Goal: Task Accomplishment & Management: Use online tool/utility

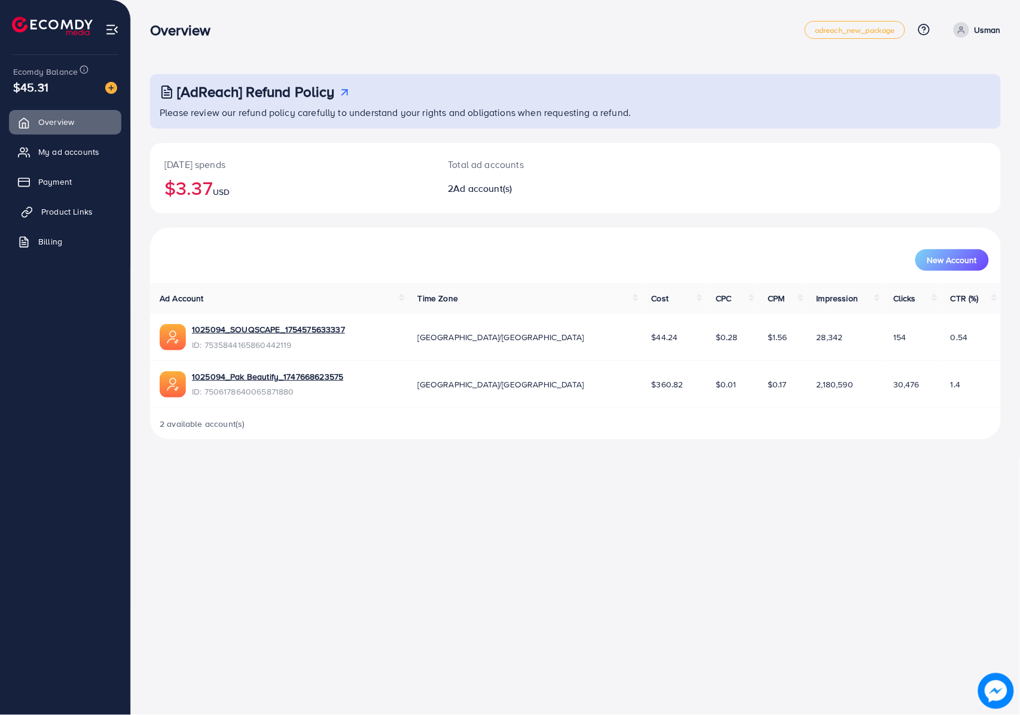
click at [87, 211] on span "Product Links" at bounding box center [66, 212] width 51 height 12
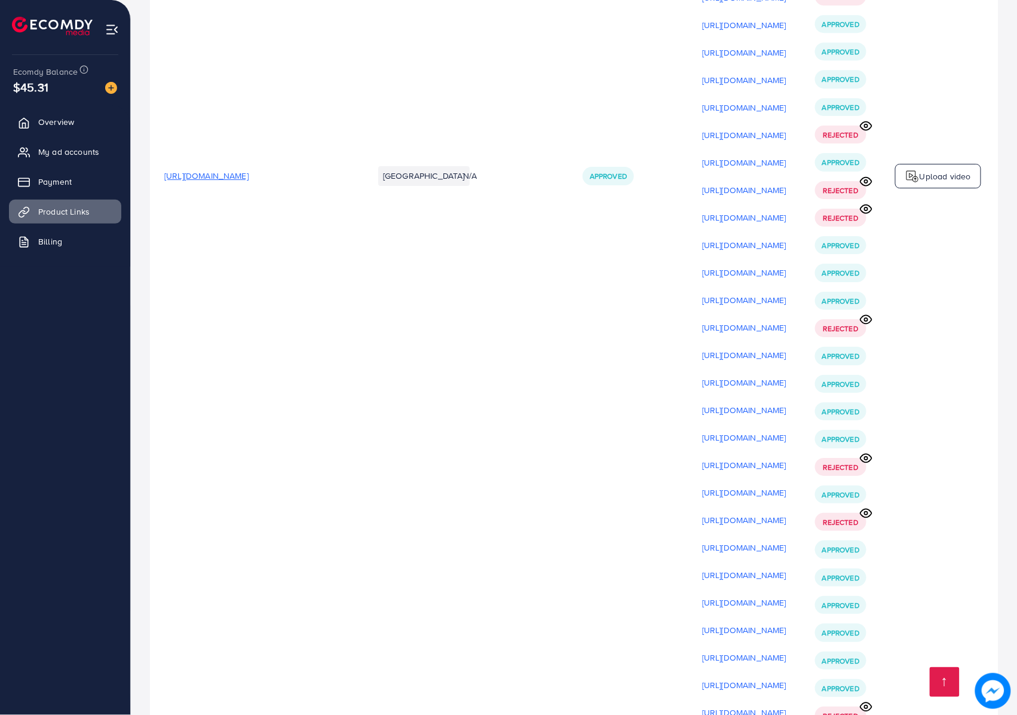
scroll to position [16421, 0]
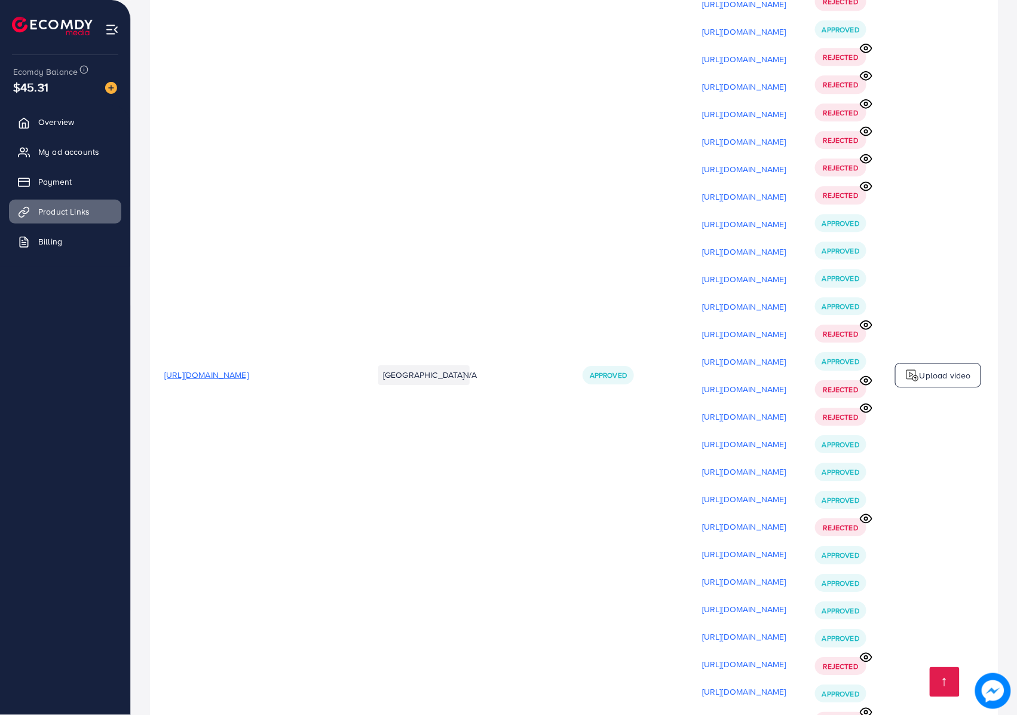
click at [930, 368] on p "Upload video" at bounding box center [945, 375] width 51 height 14
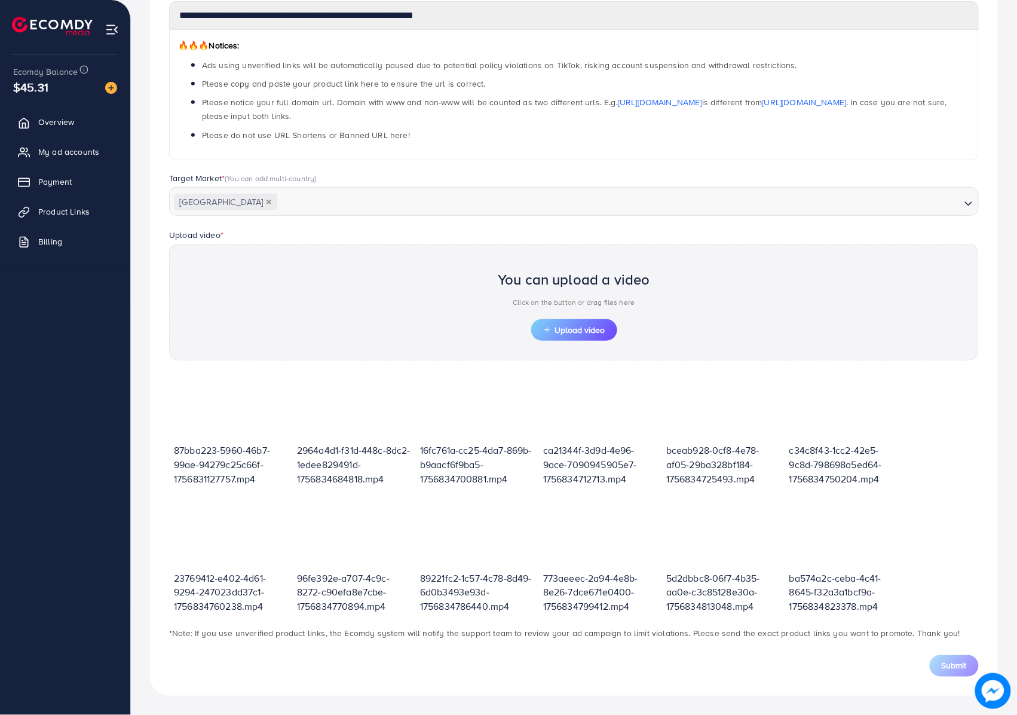
scroll to position [173, 0]
click at [570, 334] on span "Upload video" at bounding box center [574, 330] width 62 height 8
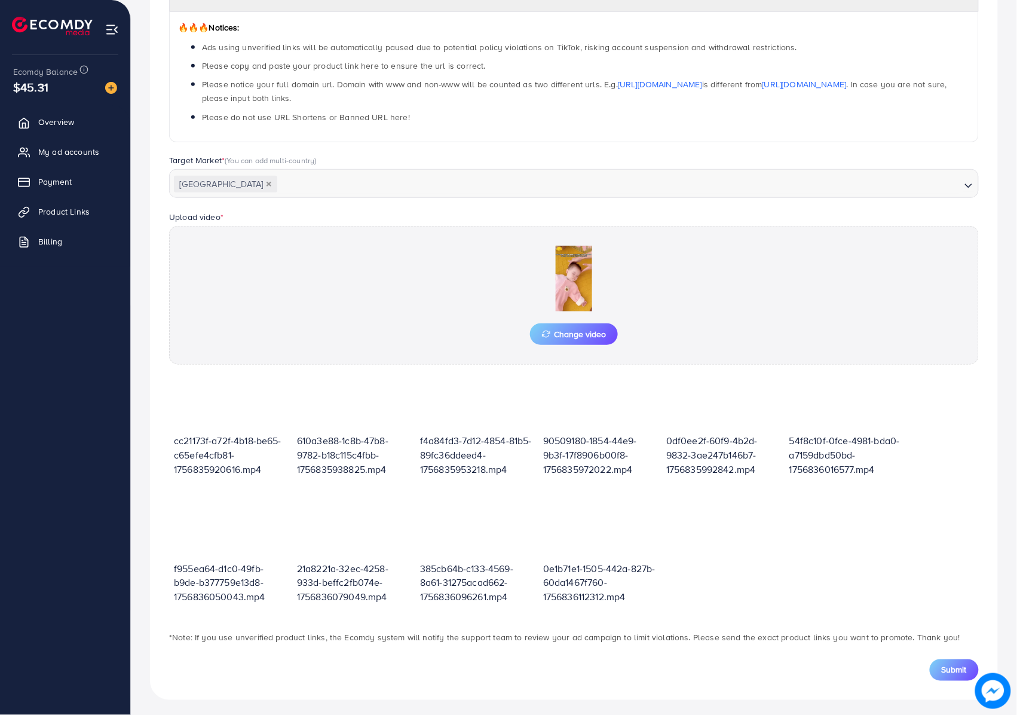
scroll to position [196, 0]
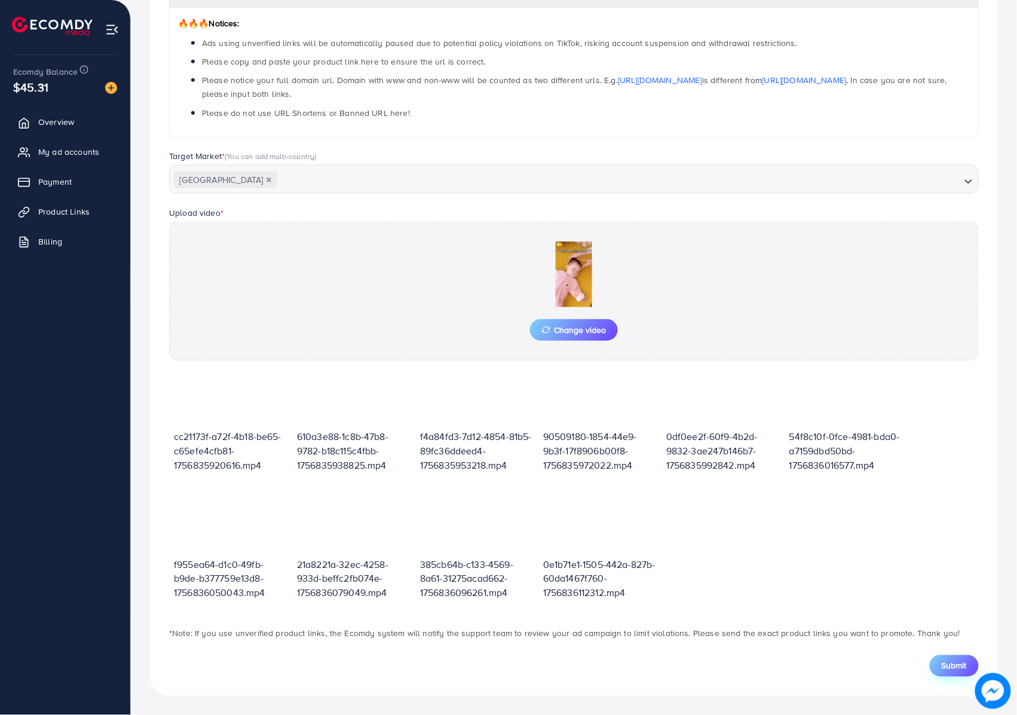
click at [945, 673] on button "Submit" at bounding box center [954, 666] width 49 height 22
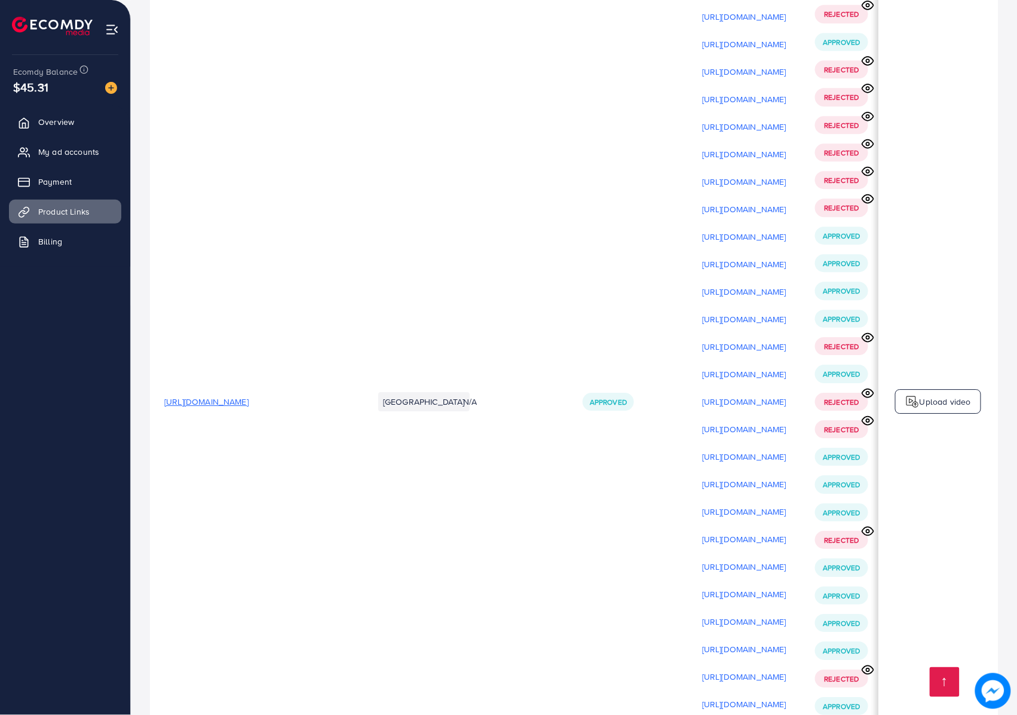
scroll to position [16388, 0]
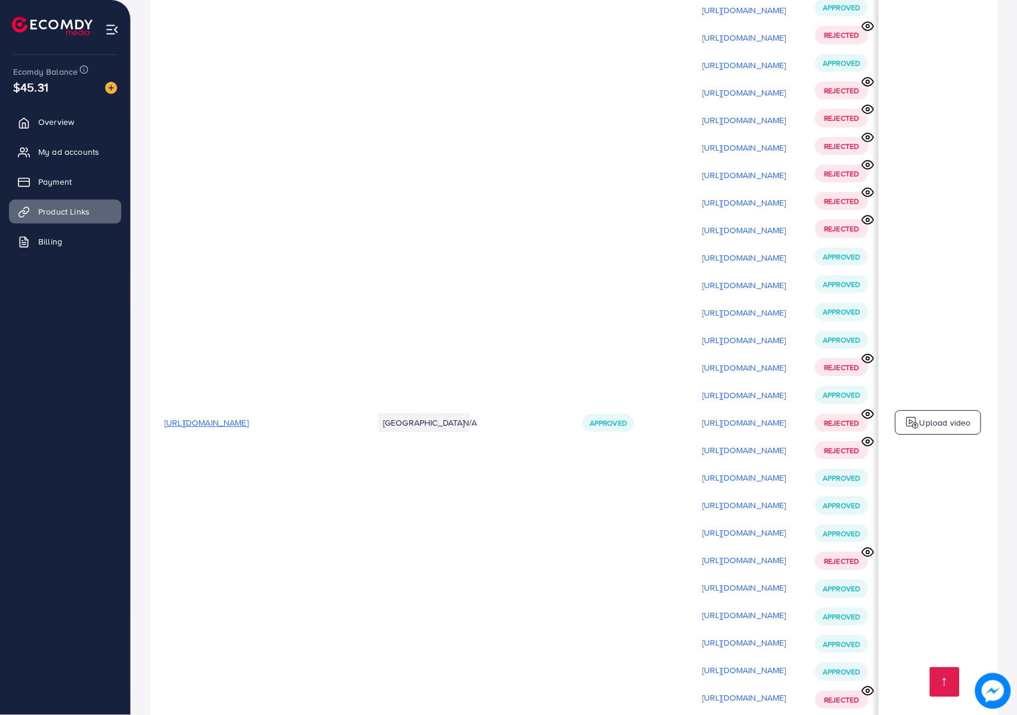
click at [954, 410] on div "Upload video" at bounding box center [939, 422] width 86 height 25
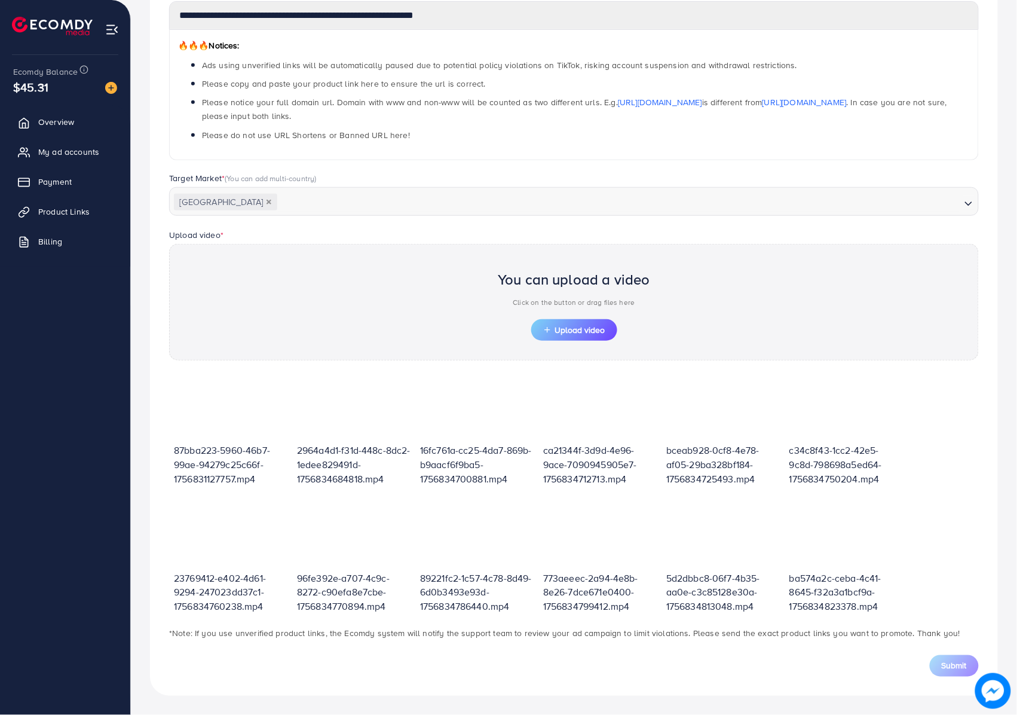
scroll to position [173, 0]
click at [587, 331] on span "Upload video" at bounding box center [574, 330] width 62 height 8
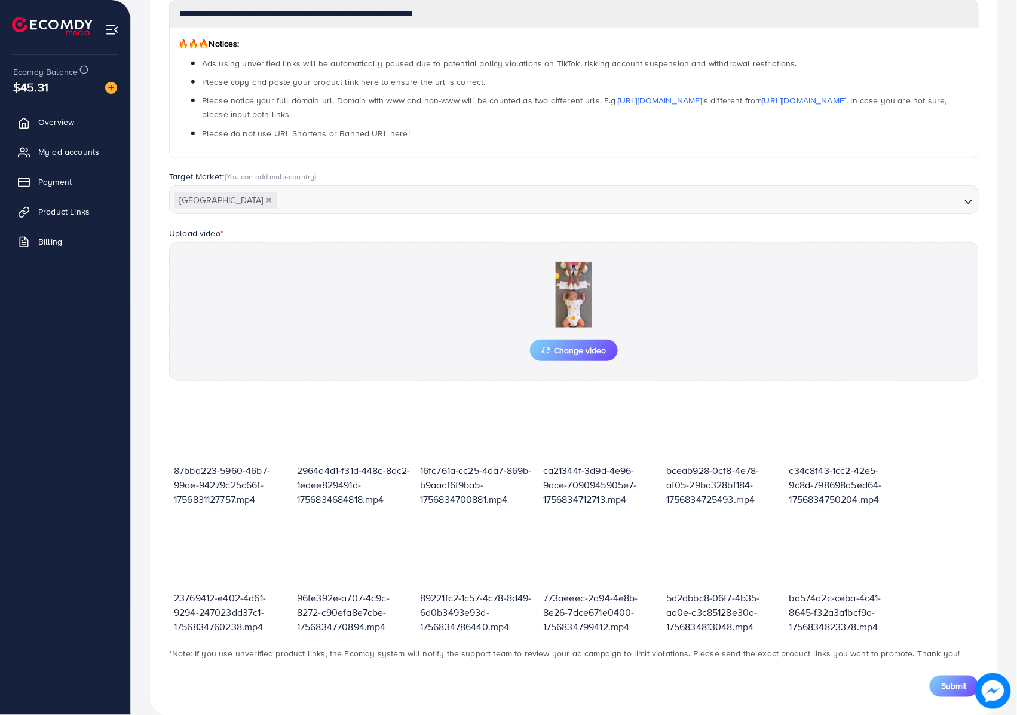
click at [945, 686] on span "Submit" at bounding box center [954, 686] width 25 height 12
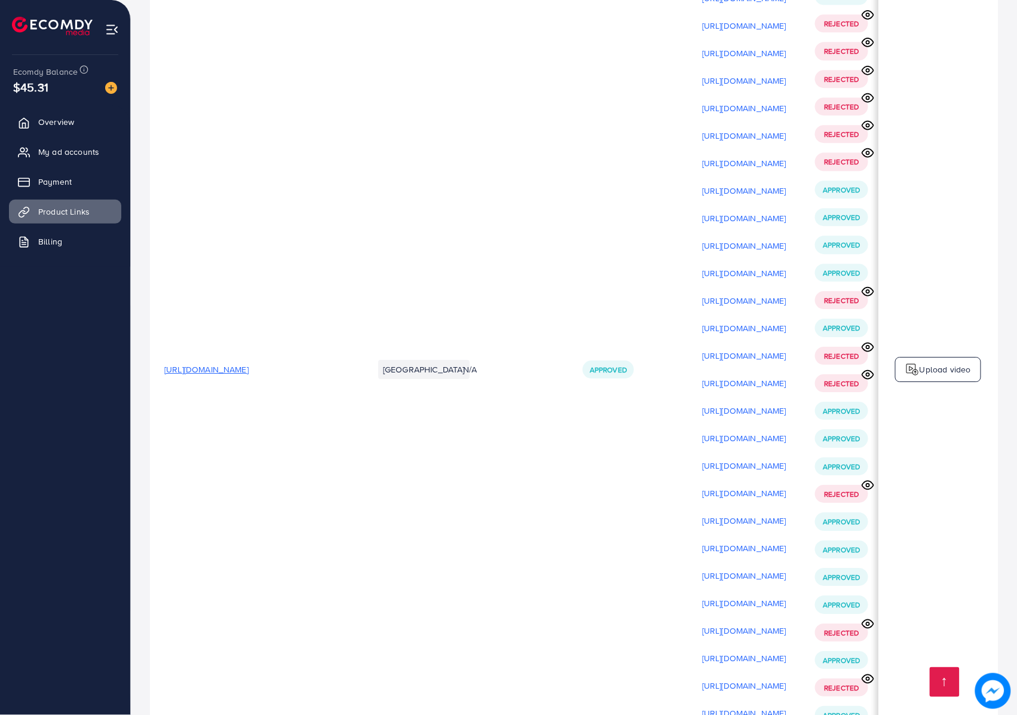
scroll to position [16314, 0]
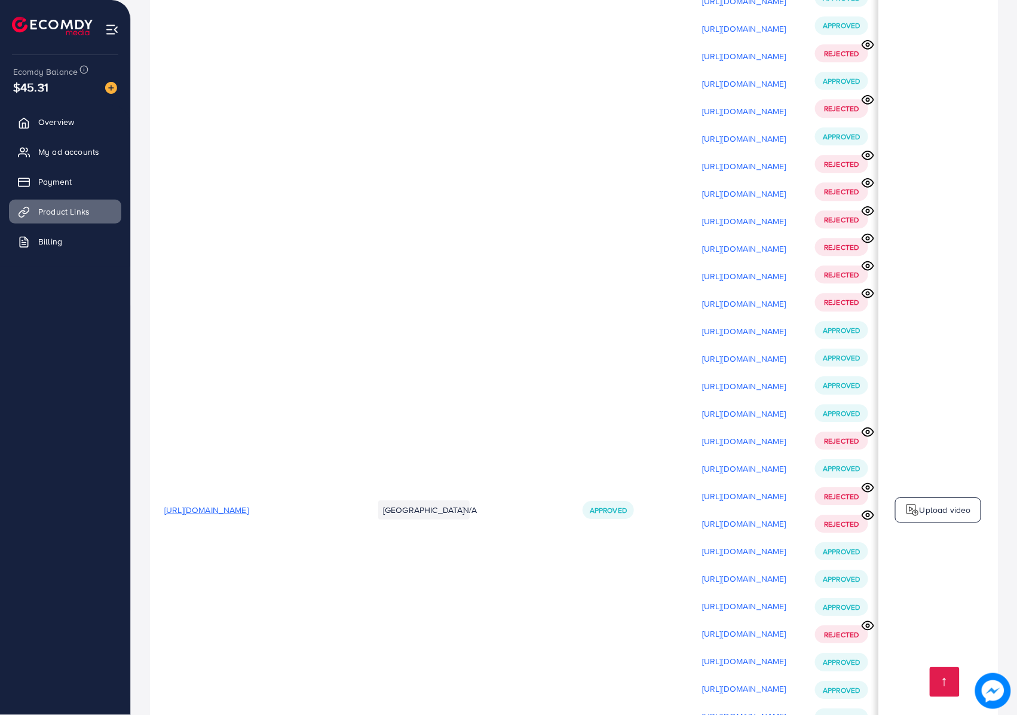
click at [931, 503] on p "Upload video" at bounding box center [945, 510] width 51 height 14
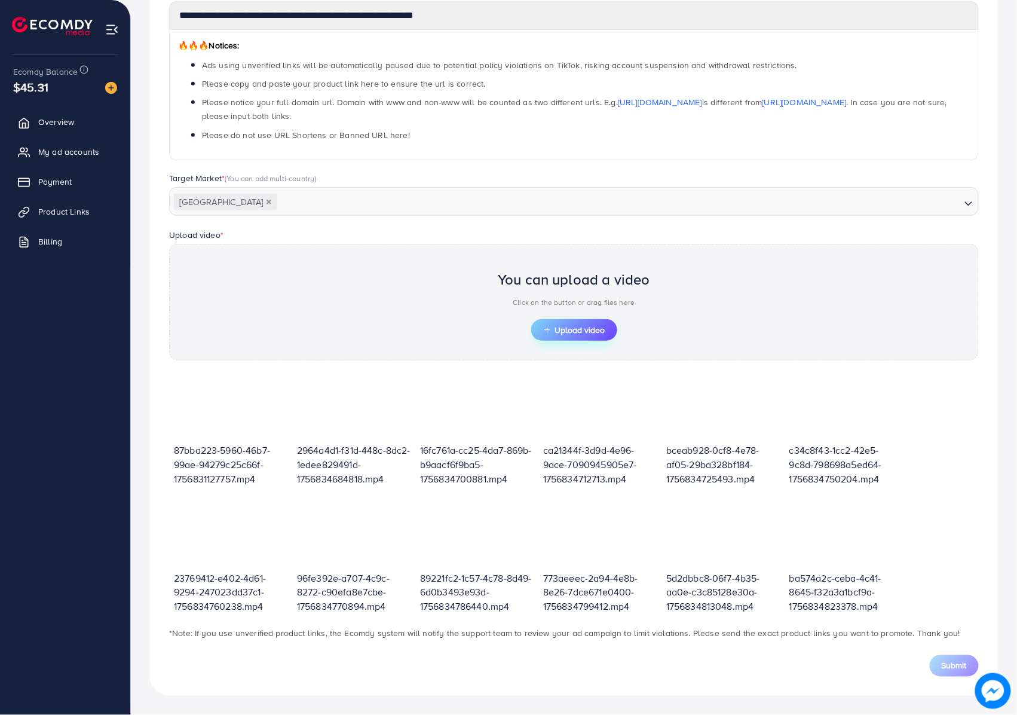
scroll to position [173, 0]
click at [610, 330] on button "Upload video" at bounding box center [574, 330] width 86 height 22
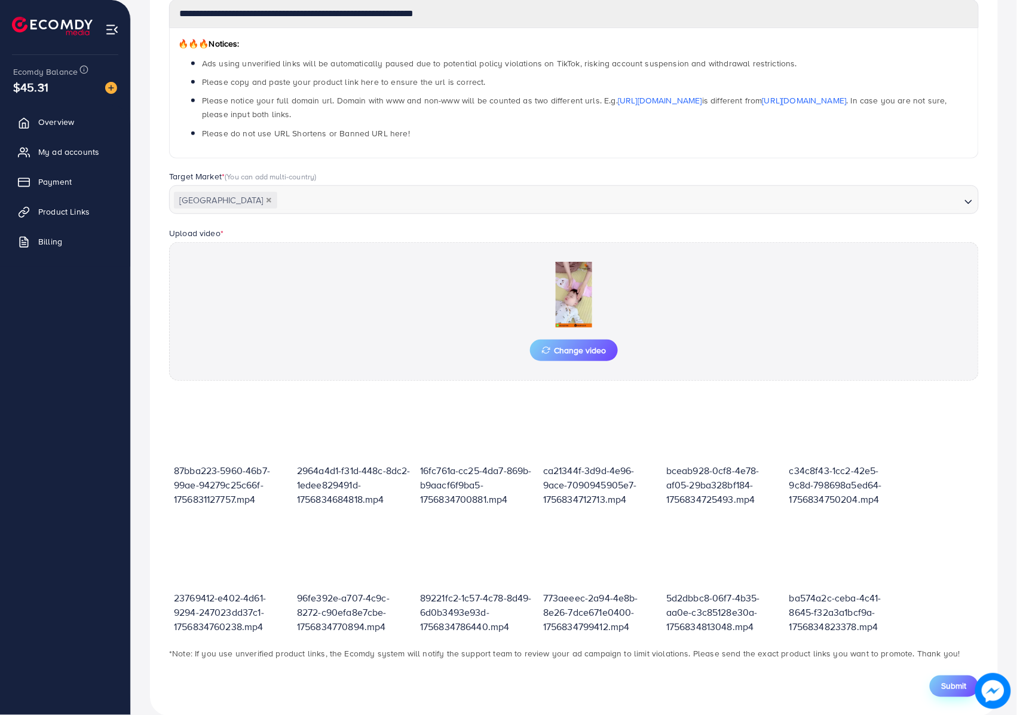
click at [953, 681] on span "Submit" at bounding box center [954, 686] width 25 height 12
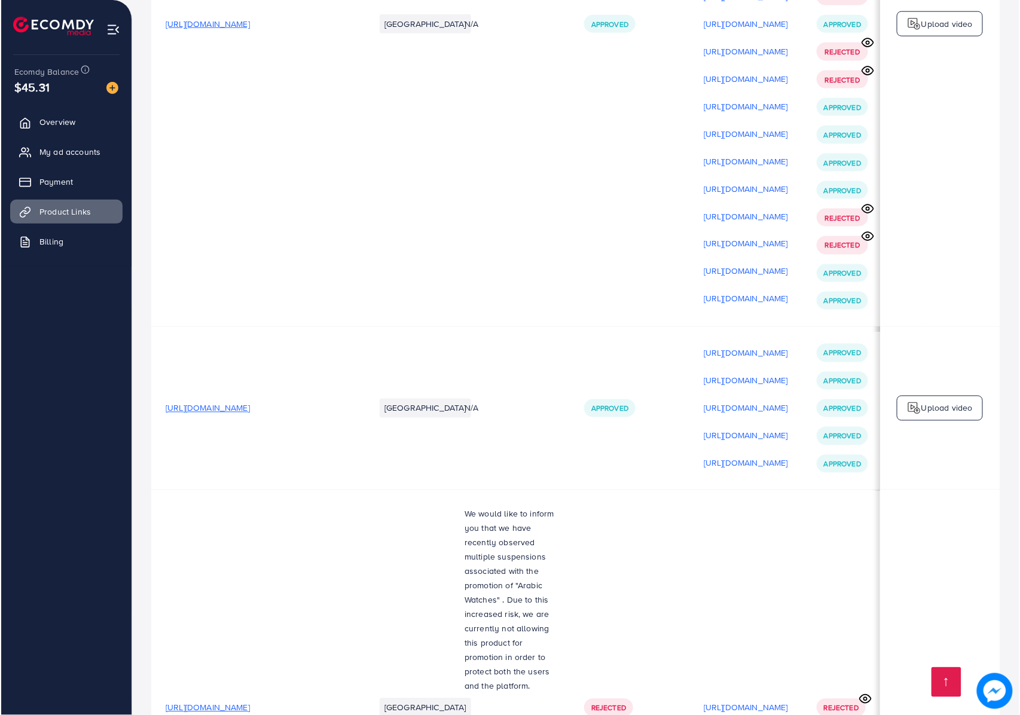
scroll to position [11301, 0]
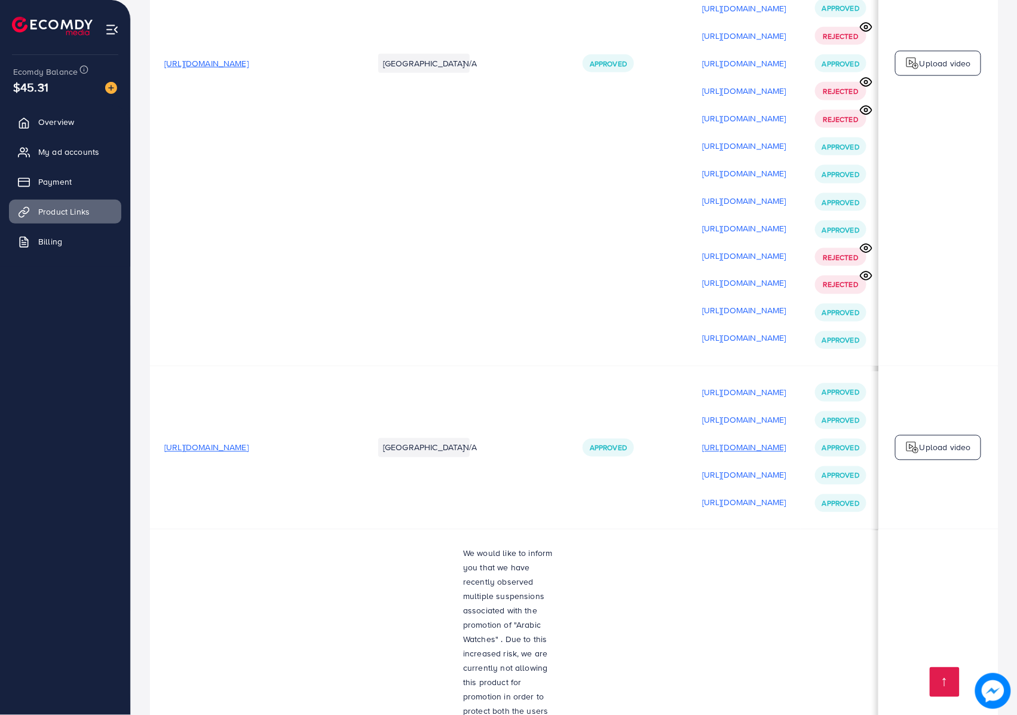
click at [774, 441] on p "[URL][DOMAIN_NAME]" at bounding box center [744, 448] width 84 height 14
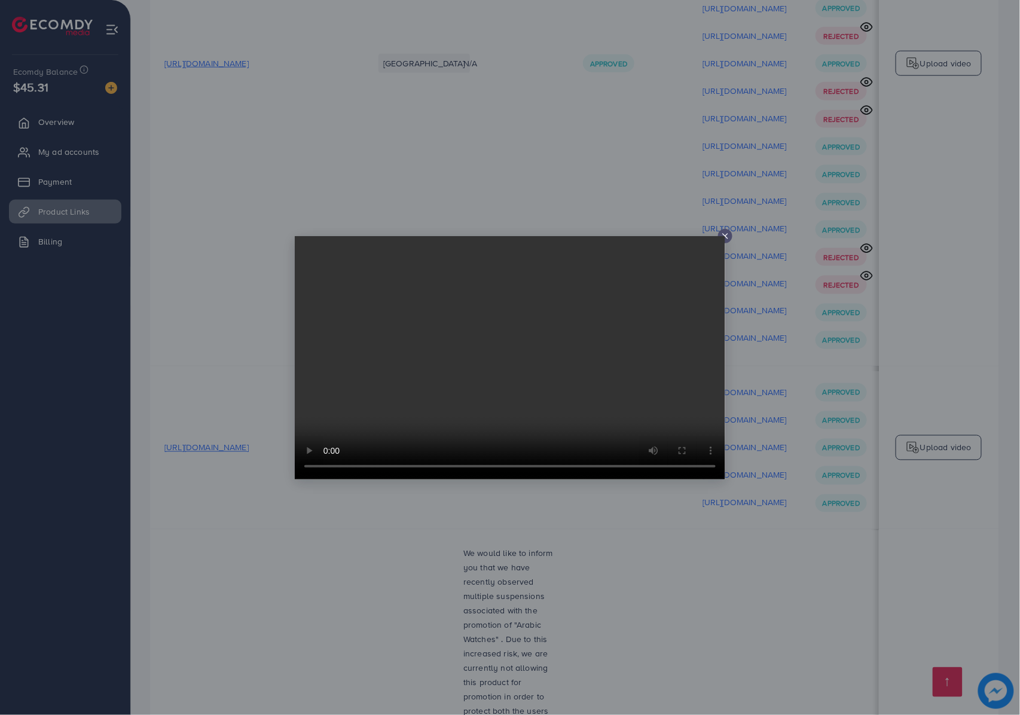
click at [841, 405] on div at bounding box center [510, 357] width 1020 height 715
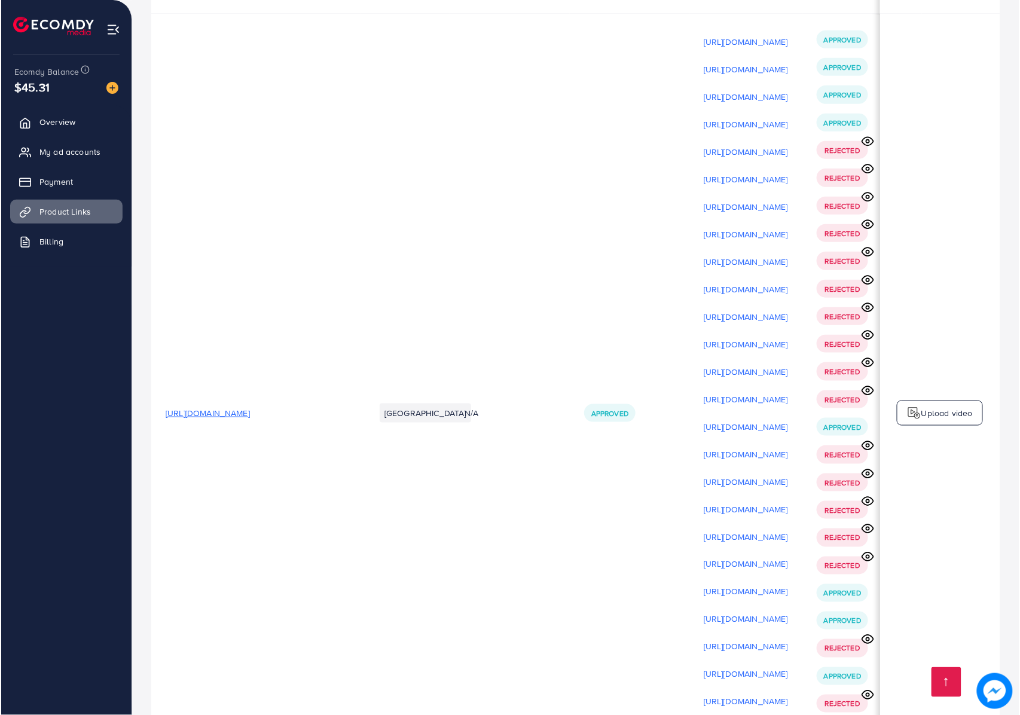
scroll to position [1880, 0]
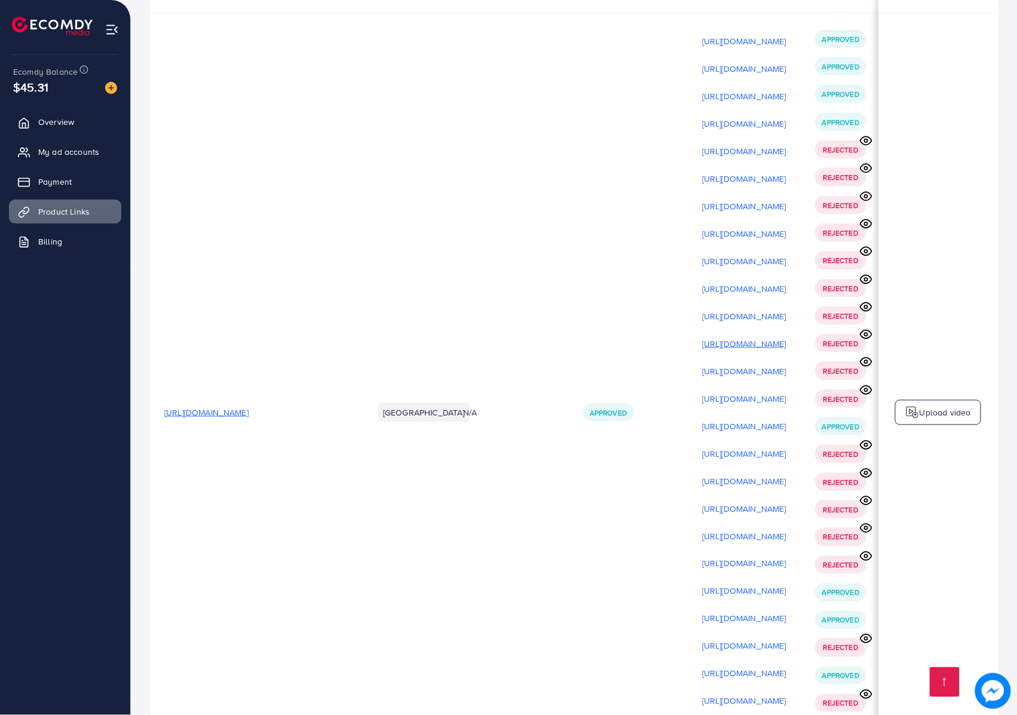
click at [787, 337] on p "[URL][DOMAIN_NAME]" at bounding box center [744, 344] width 84 height 14
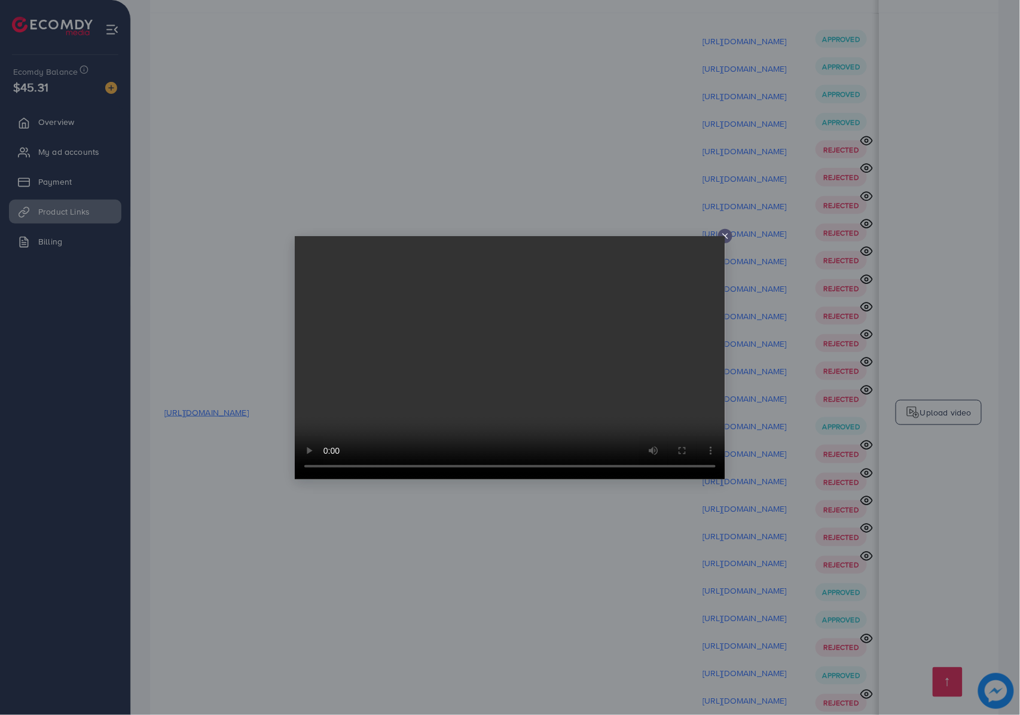
click at [878, 285] on div at bounding box center [510, 357] width 1020 height 715
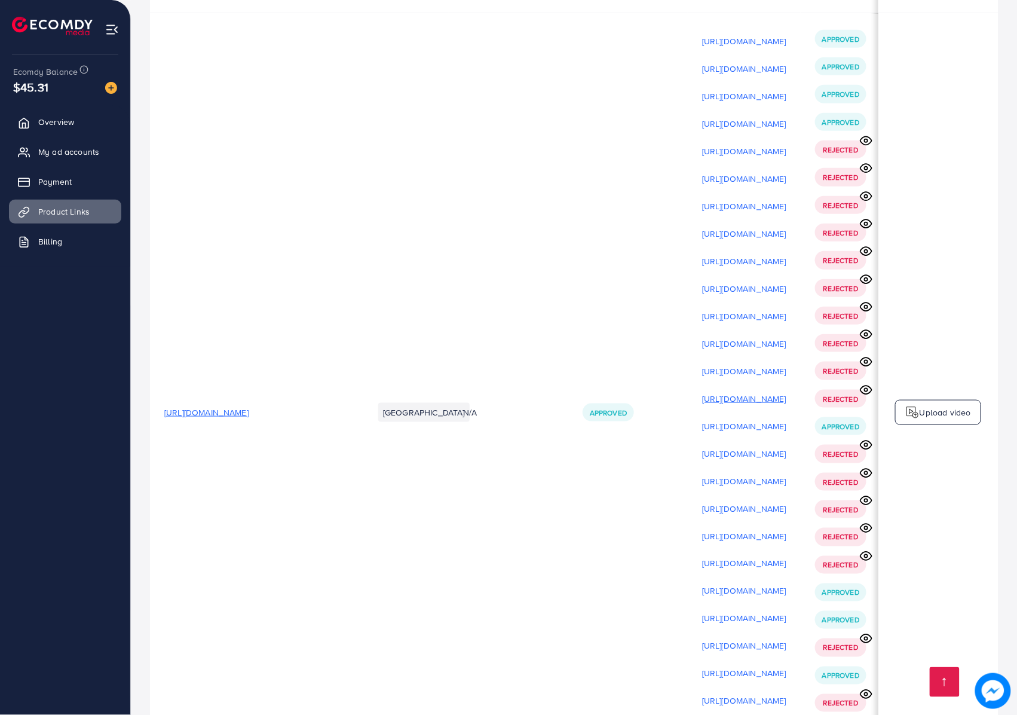
click at [756, 392] on p "[URL][DOMAIN_NAME]" at bounding box center [744, 399] width 84 height 14
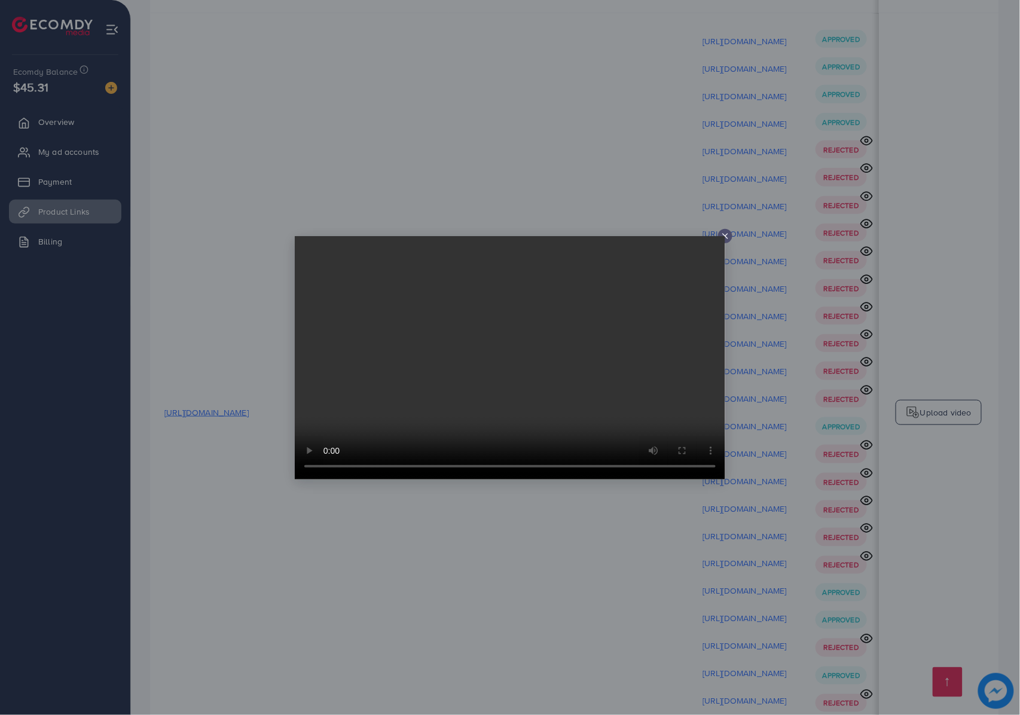
click at [814, 347] on div at bounding box center [510, 357] width 1020 height 715
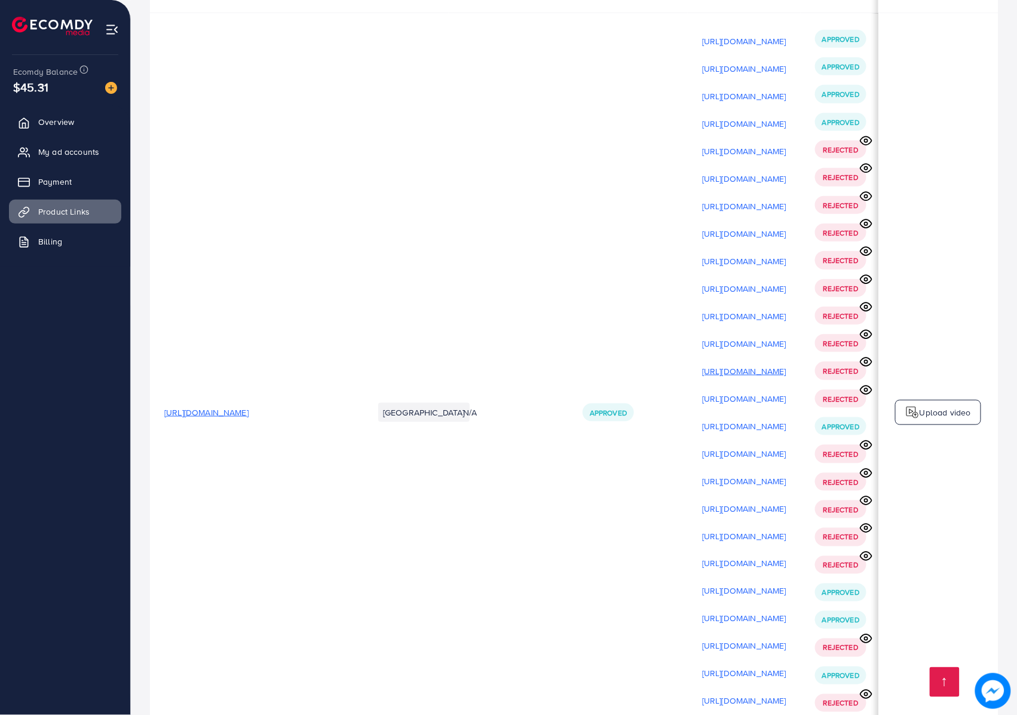
click at [758, 364] on p "[URL][DOMAIN_NAME]" at bounding box center [744, 371] width 84 height 14
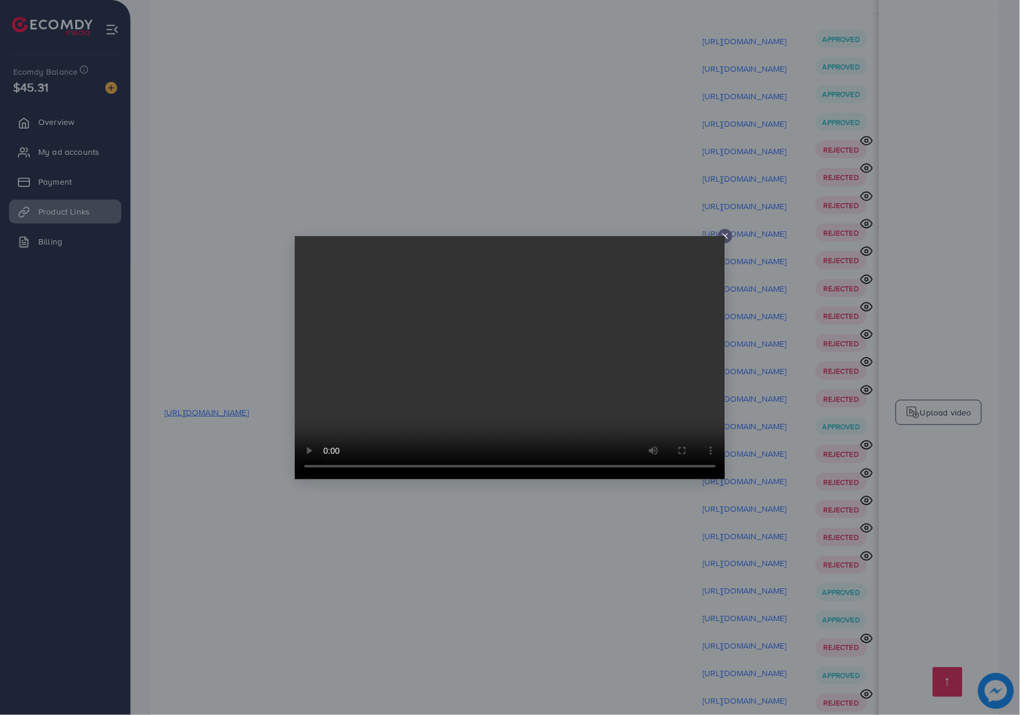
click at [802, 312] on div at bounding box center [510, 357] width 1020 height 715
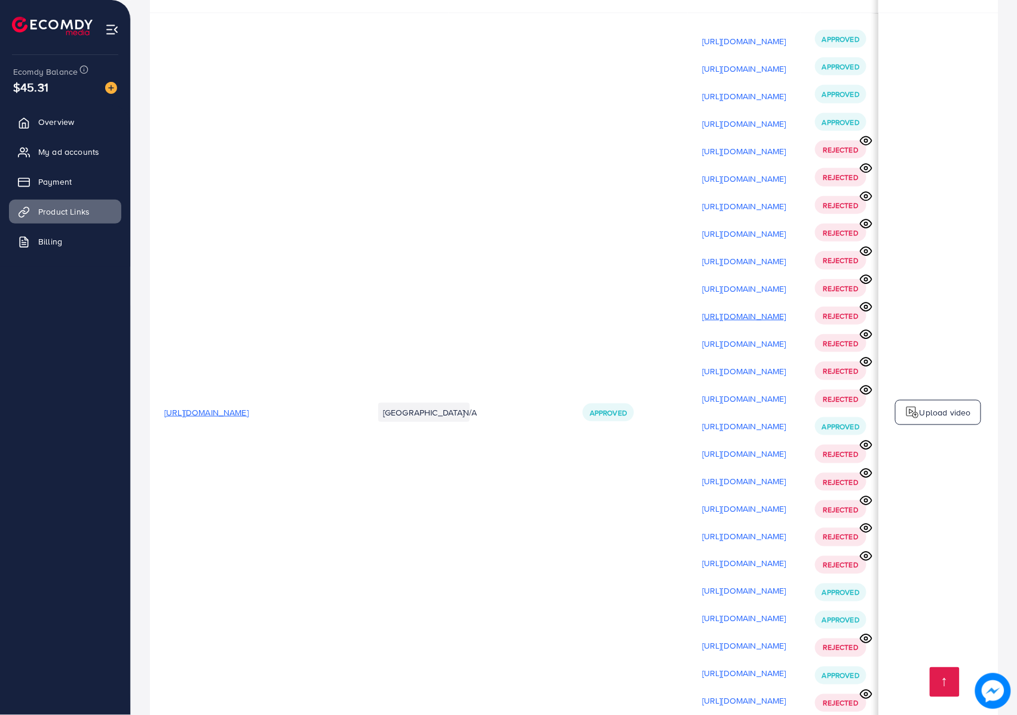
click at [783, 309] on p "[URL][DOMAIN_NAME]" at bounding box center [744, 316] width 84 height 14
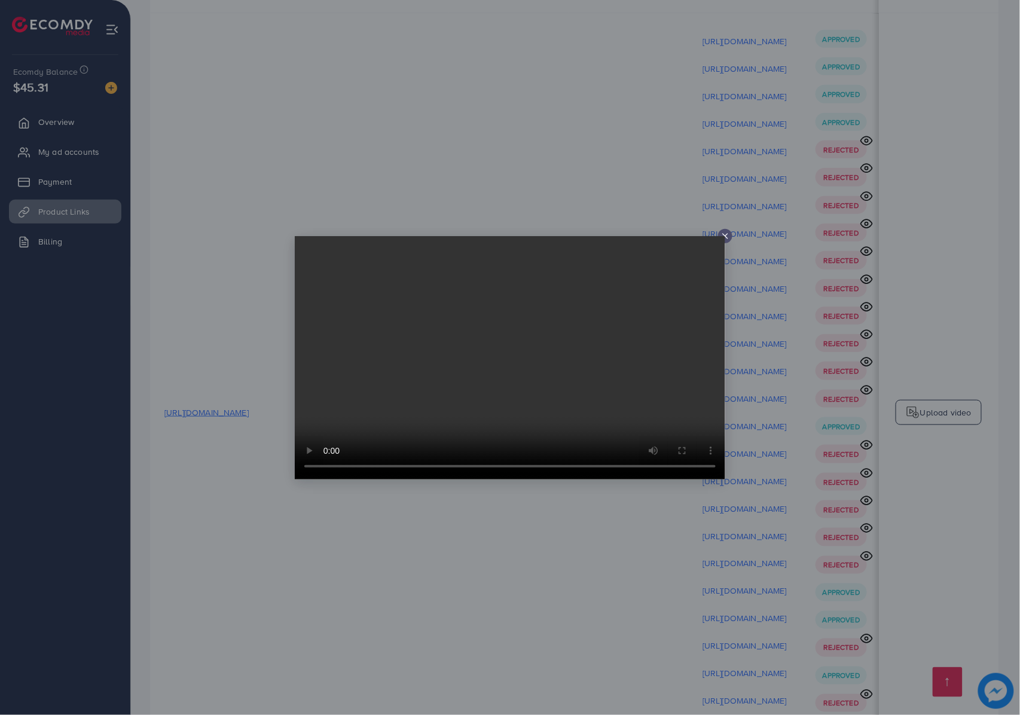
click at [778, 278] on div at bounding box center [510, 357] width 1020 height 715
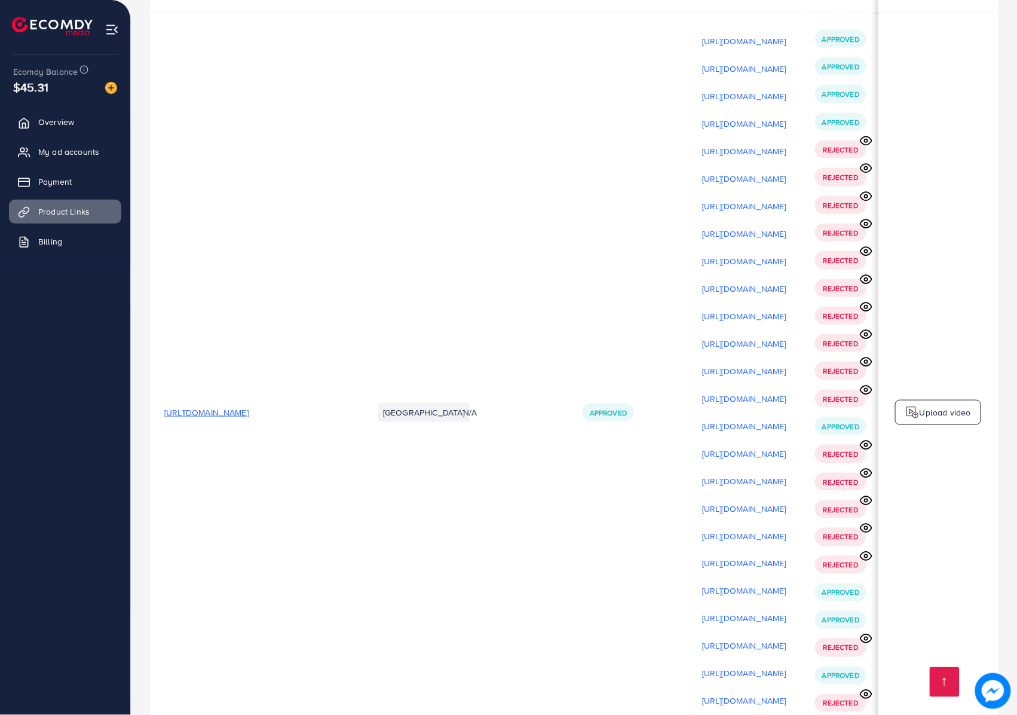
click at [778, 337] on p "[URL][DOMAIN_NAME]" at bounding box center [744, 344] width 84 height 14
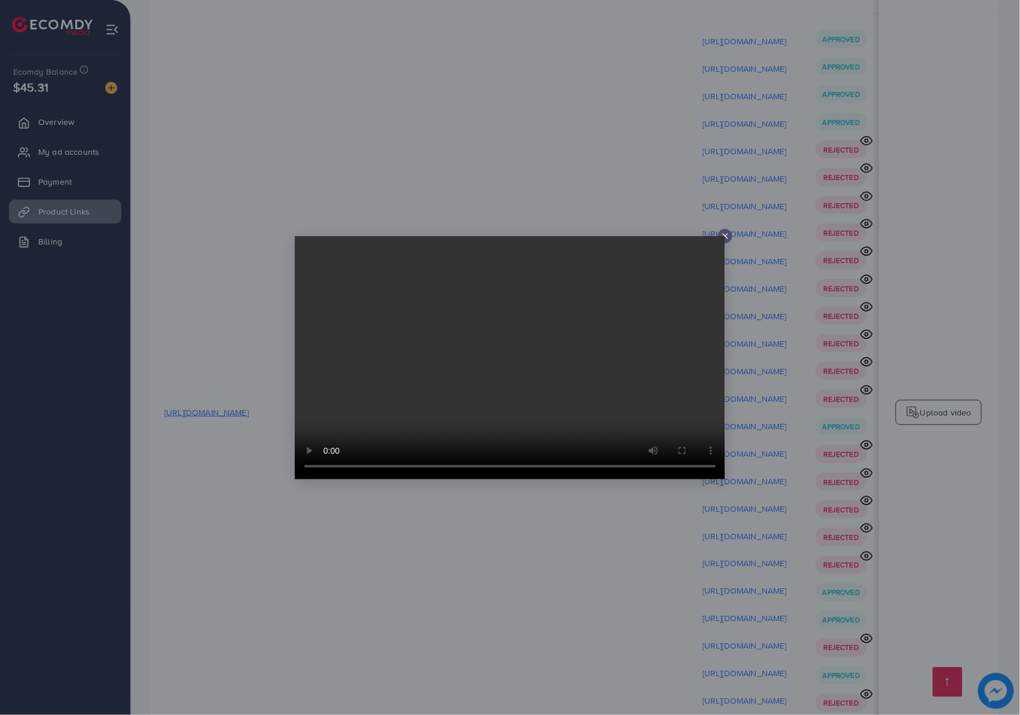
click at [895, 696] on div at bounding box center [510, 357] width 1020 height 715
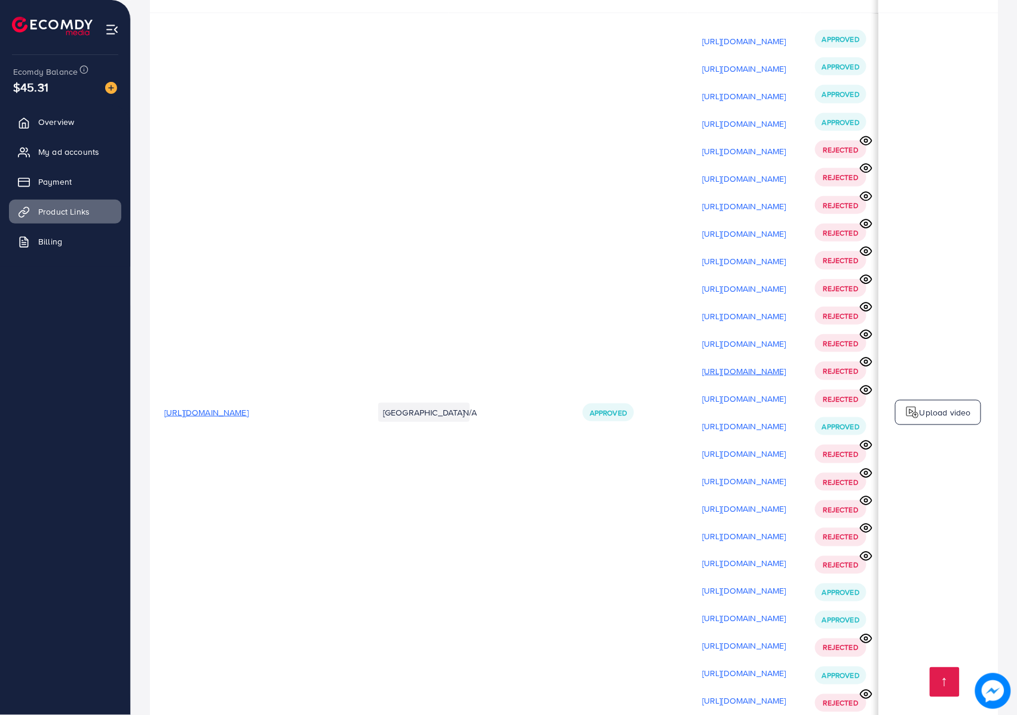
click at [763, 364] on p "[URL][DOMAIN_NAME]" at bounding box center [744, 371] width 84 height 14
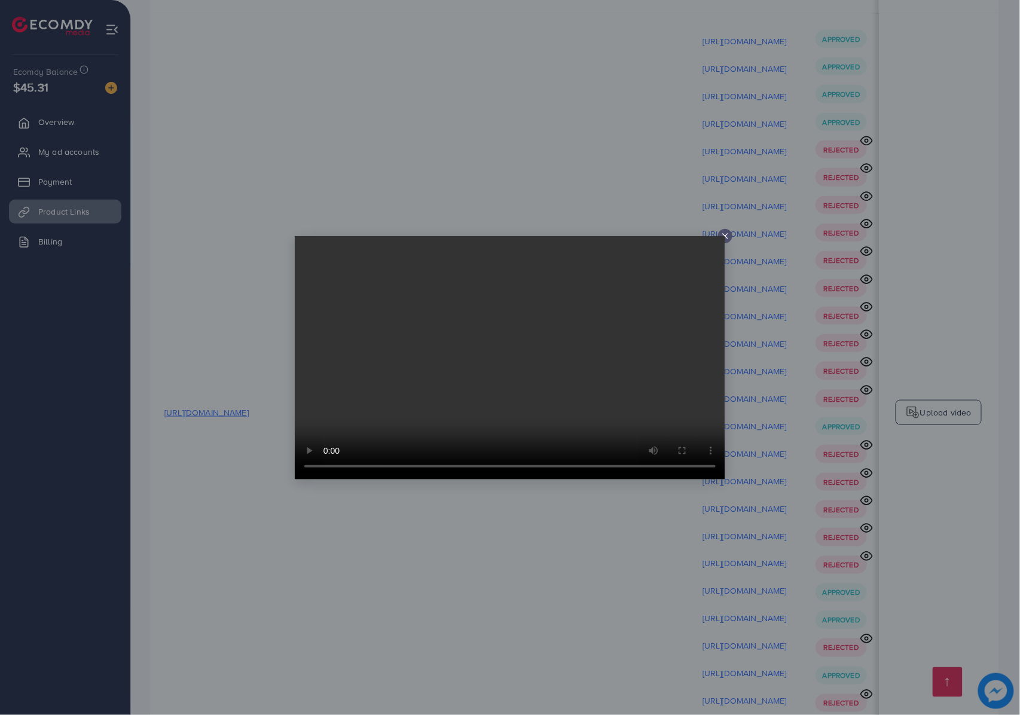
click at [763, 326] on div at bounding box center [510, 357] width 1020 height 715
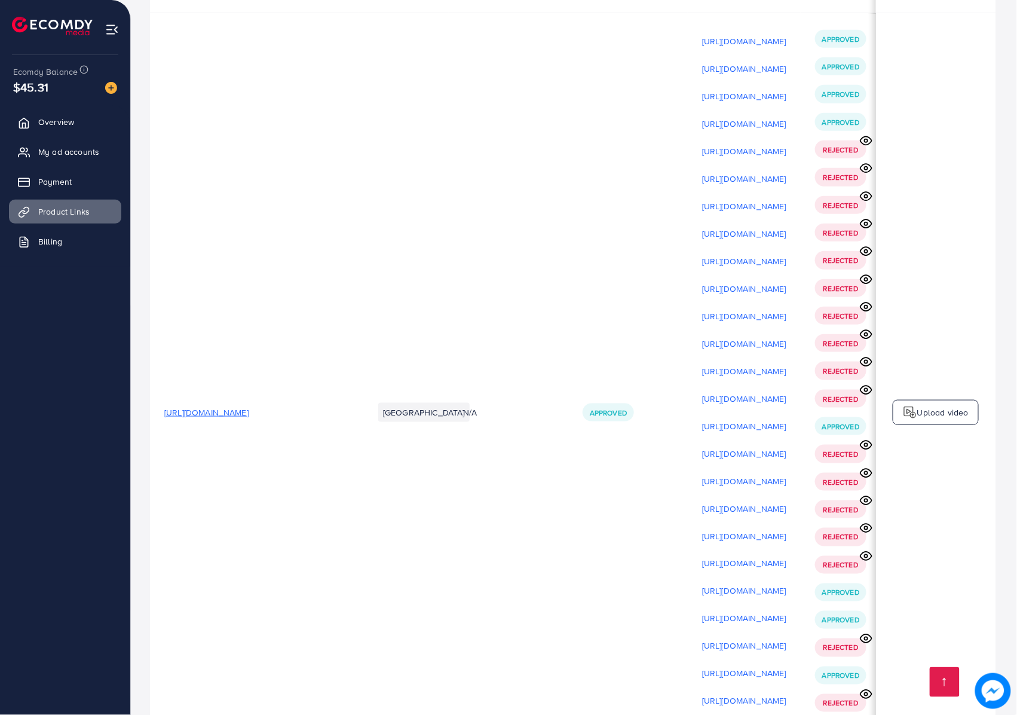
click at [763, 392] on p "[URL][DOMAIN_NAME]" at bounding box center [744, 399] width 84 height 14
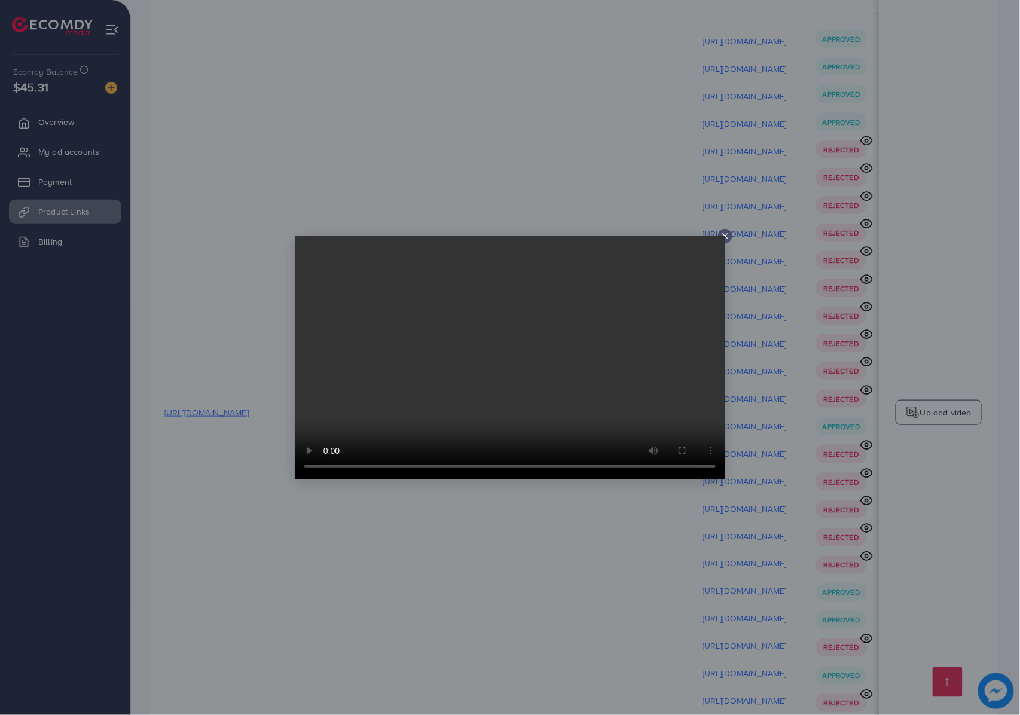
click at [770, 278] on div at bounding box center [510, 357] width 1020 height 715
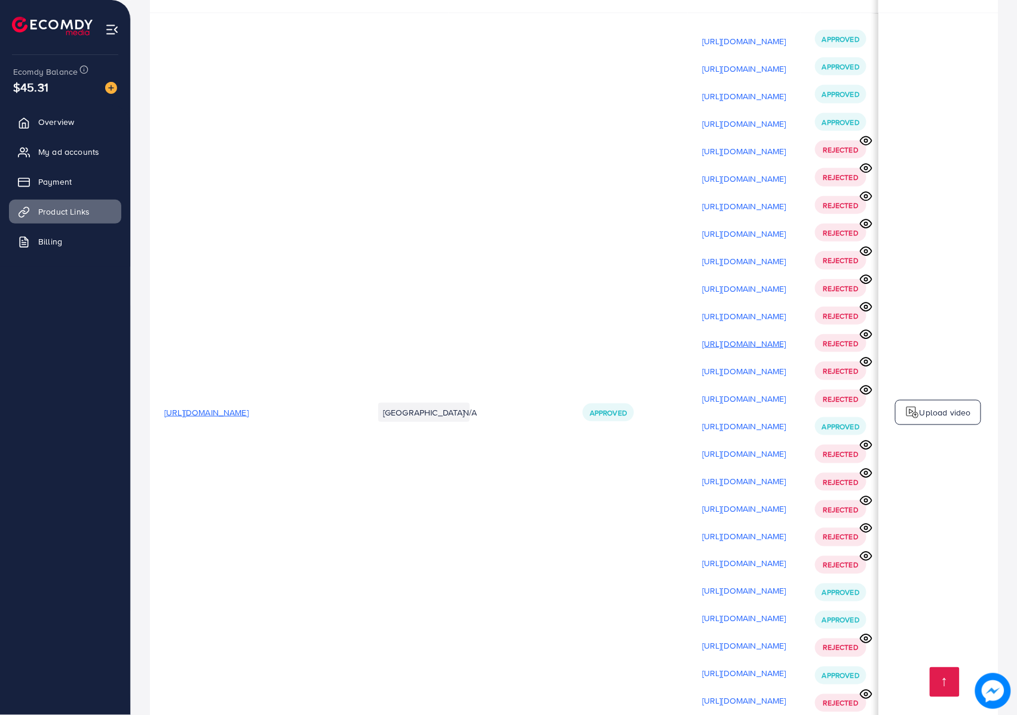
click at [770, 337] on p "[URL][DOMAIN_NAME]" at bounding box center [744, 344] width 84 height 14
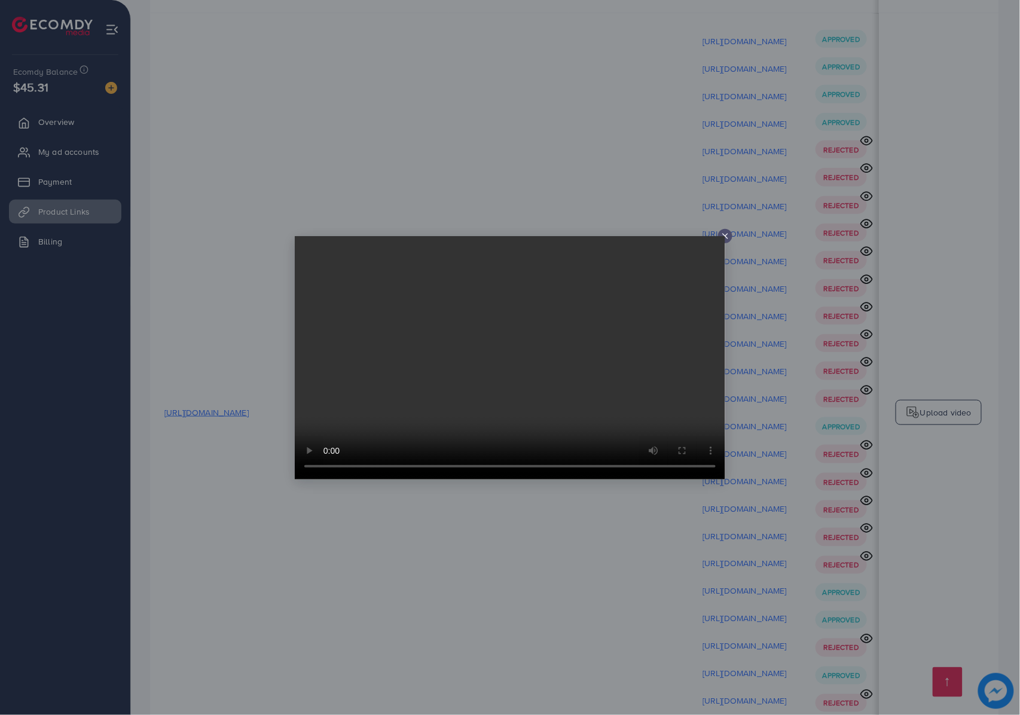
click at [292, 451] on div at bounding box center [510, 357] width 1020 height 715
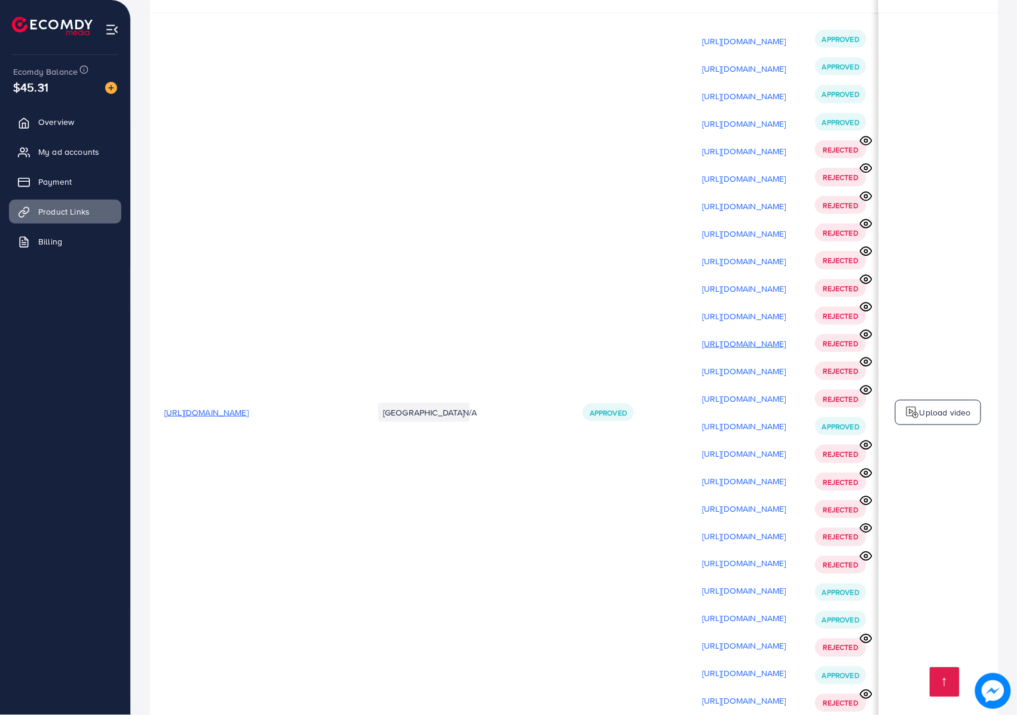
click at [747, 337] on p "[URL][DOMAIN_NAME]" at bounding box center [744, 344] width 84 height 14
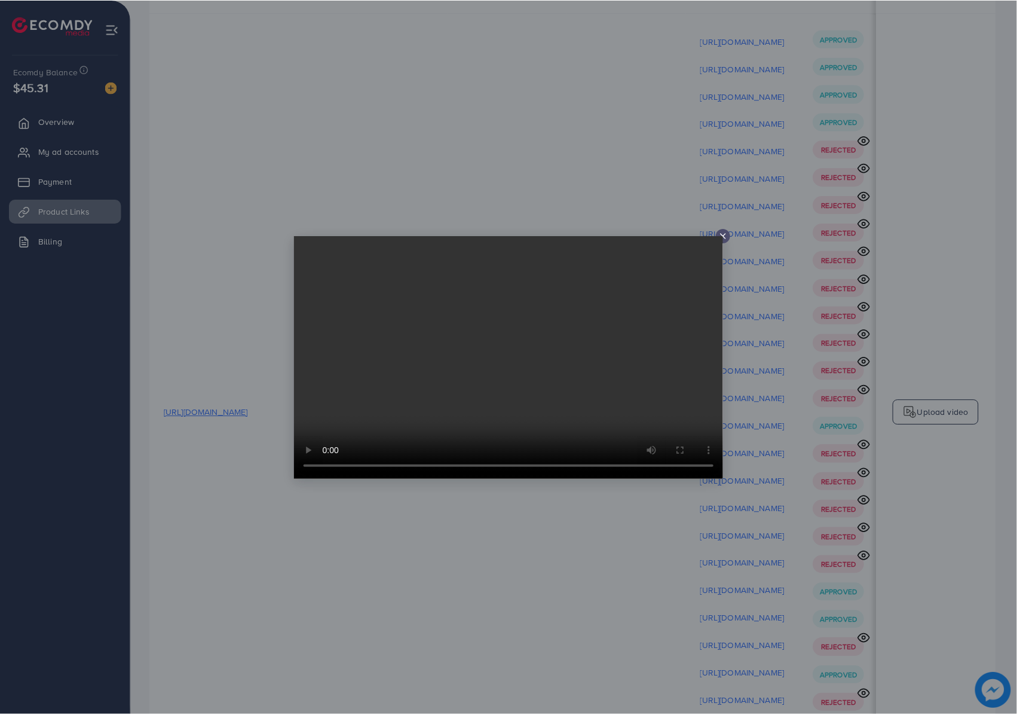
scroll to position [0, 0]
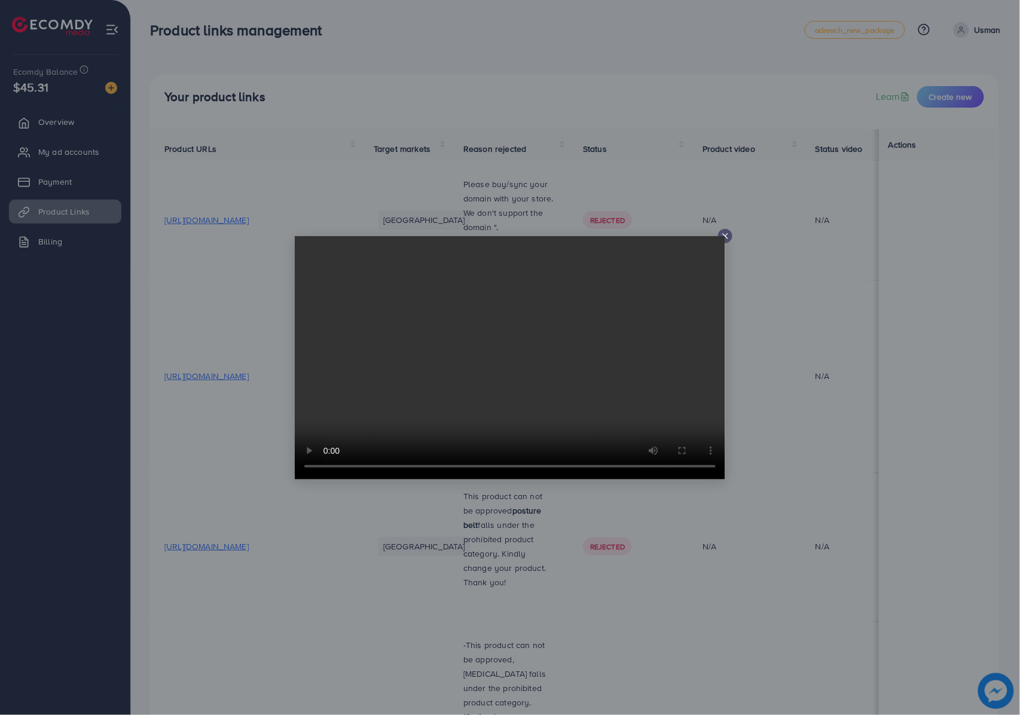
click at [782, 261] on div at bounding box center [510, 357] width 1020 height 715
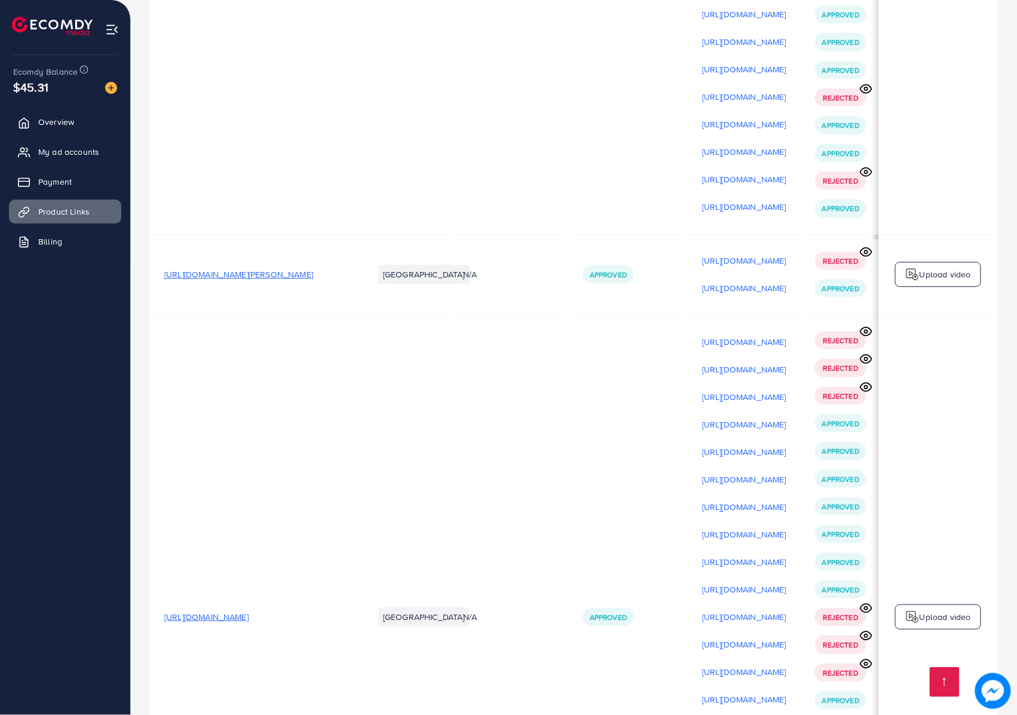
scroll to position [3000, 0]
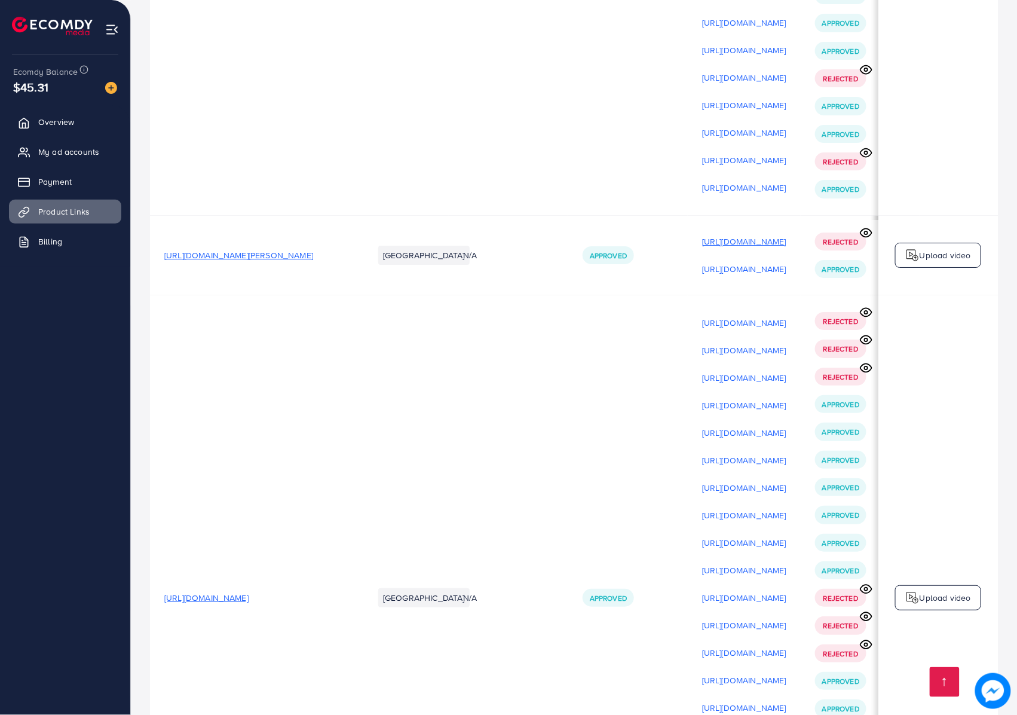
drag, startPoint x: 750, startPoint y: 161, endPoint x: 751, endPoint y: 169, distance: 7.9
click at [751, 215] on td "[URL][DOMAIN_NAME] [URL][DOMAIN_NAME]" at bounding box center [744, 255] width 113 height 80
click at [751, 234] on p "[URL][DOMAIN_NAME]" at bounding box center [744, 241] width 84 height 14
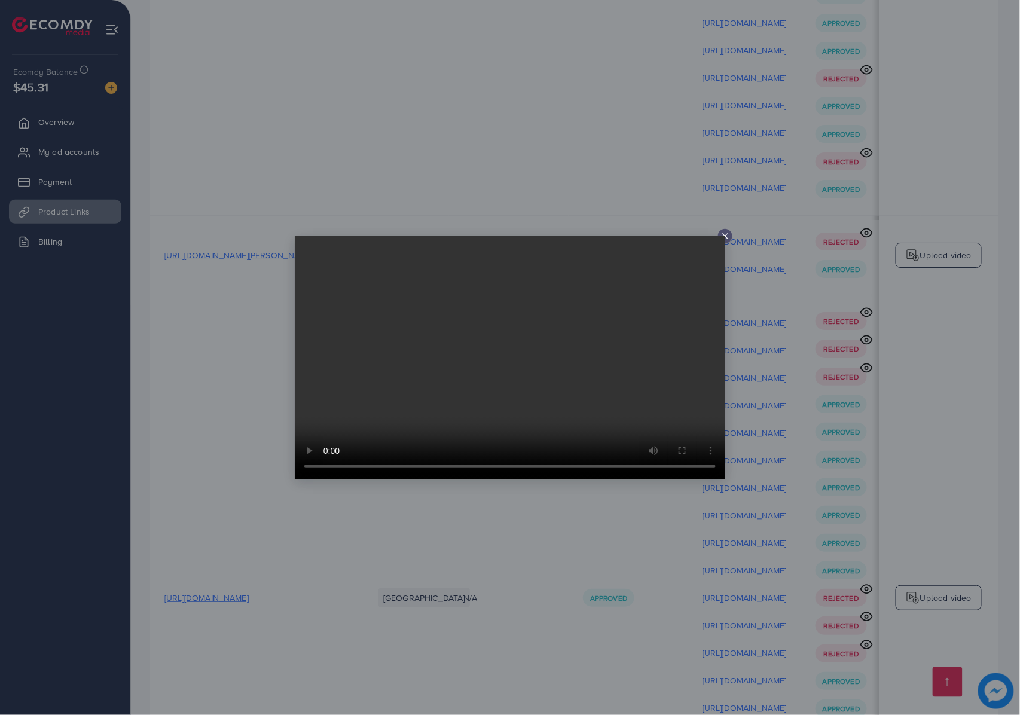
click at [803, 323] on div at bounding box center [510, 357] width 1020 height 715
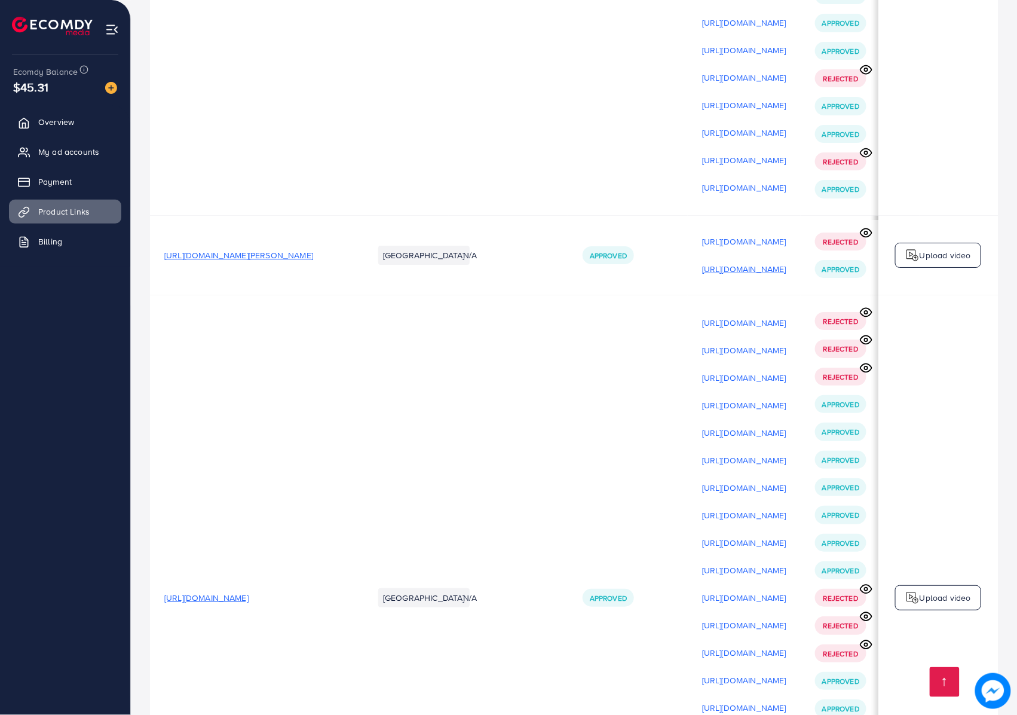
click at [787, 262] on p "[URL][DOMAIN_NAME]" at bounding box center [744, 269] width 84 height 14
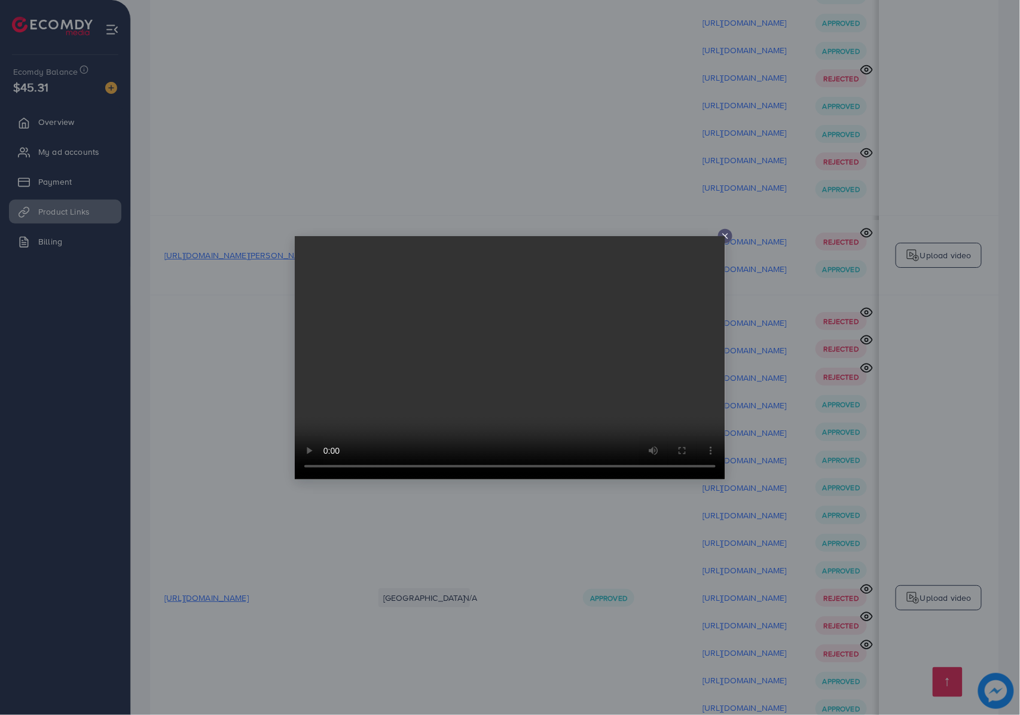
click at [807, 318] on div at bounding box center [510, 357] width 1020 height 715
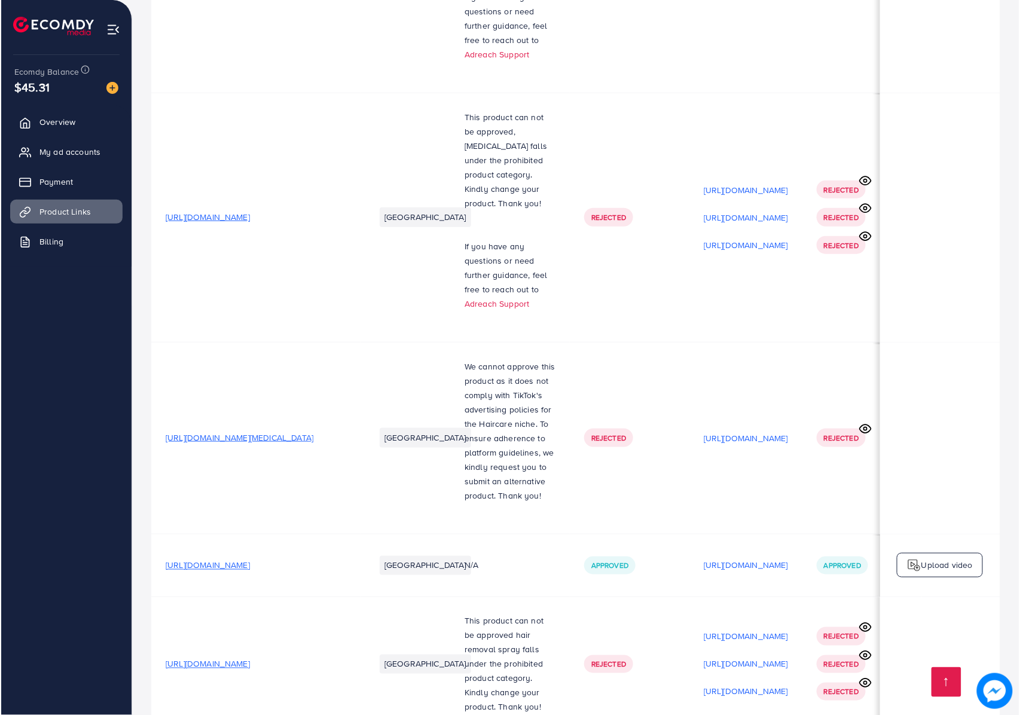
scroll to position [5140, 0]
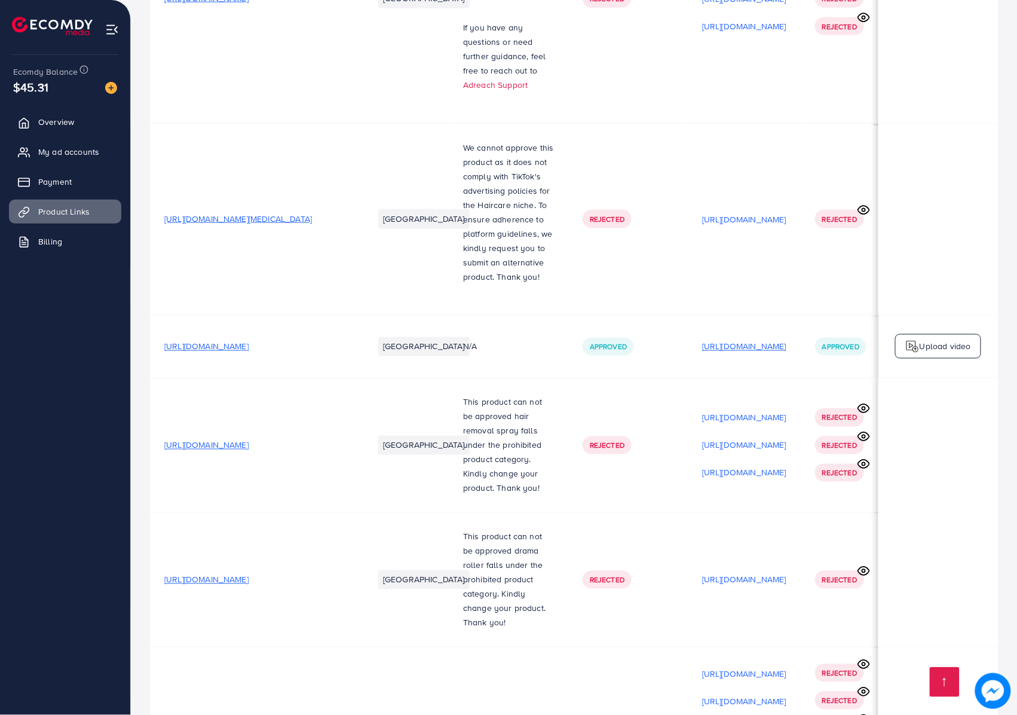
click at [778, 340] on p "[URL][DOMAIN_NAME]" at bounding box center [744, 347] width 84 height 14
